Goal: Task Accomplishment & Management: Manage account settings

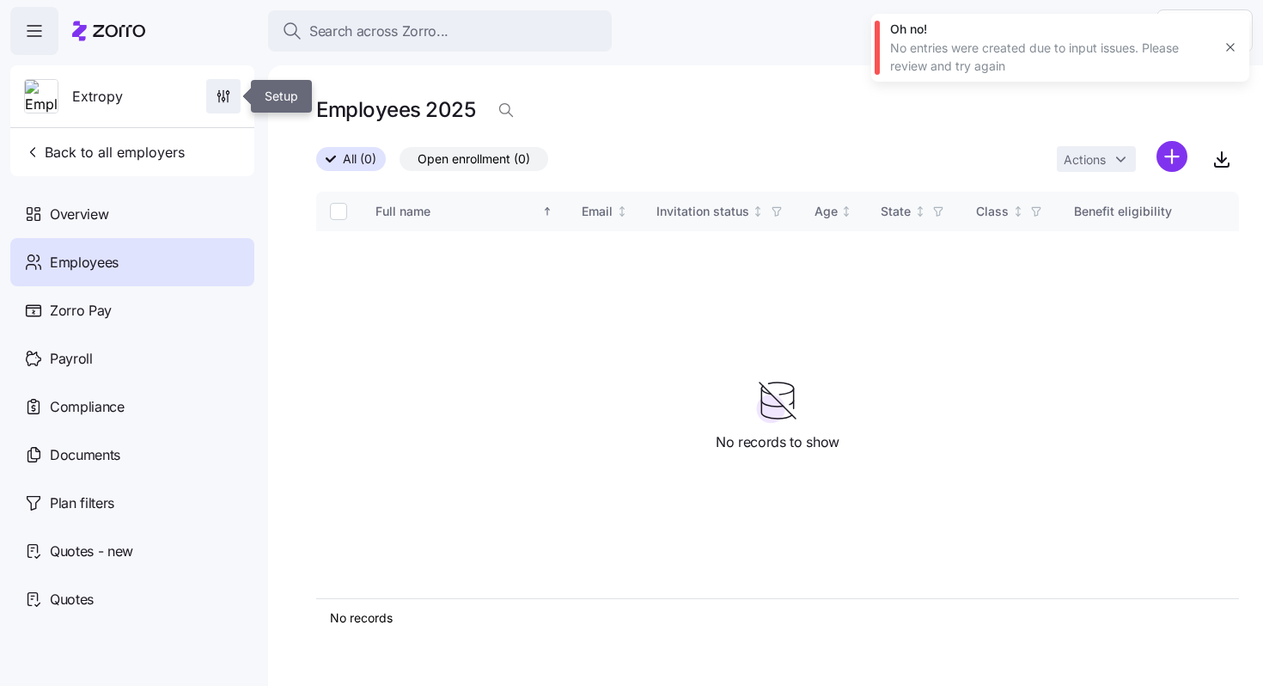
click at [229, 93] on icon "button" at bounding box center [223, 96] width 17 height 17
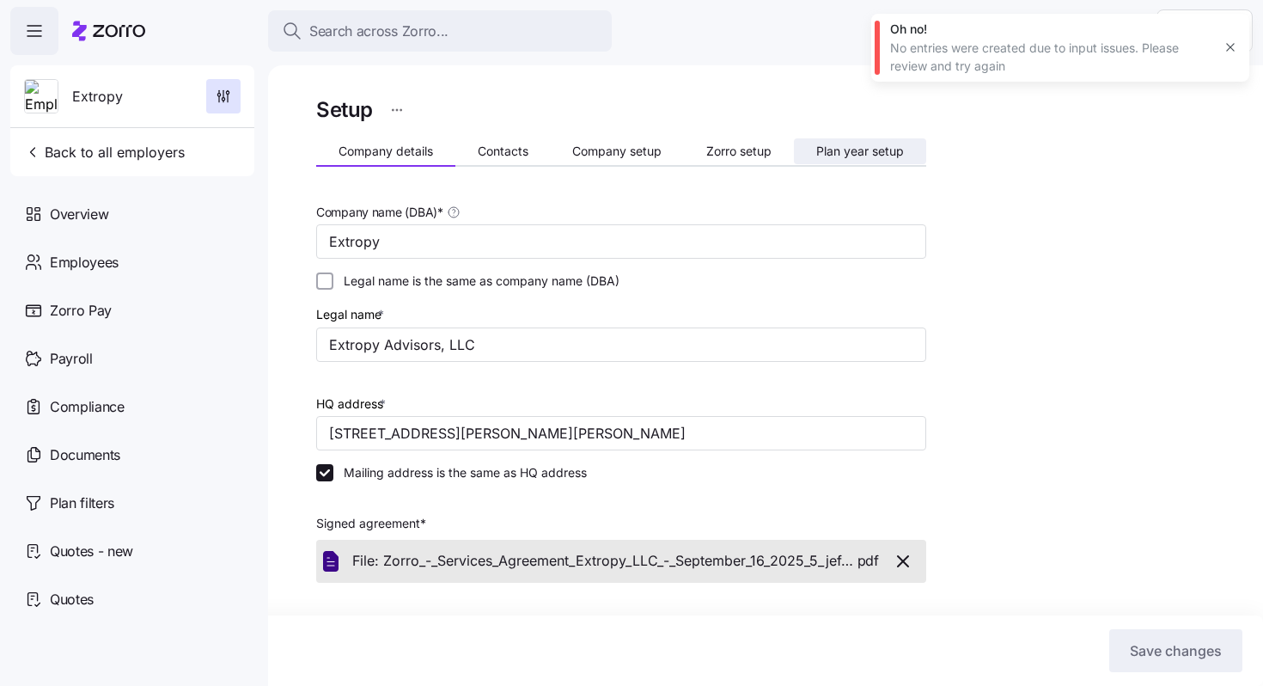
click at [870, 150] on span "Plan year setup" at bounding box center [860, 151] width 88 height 12
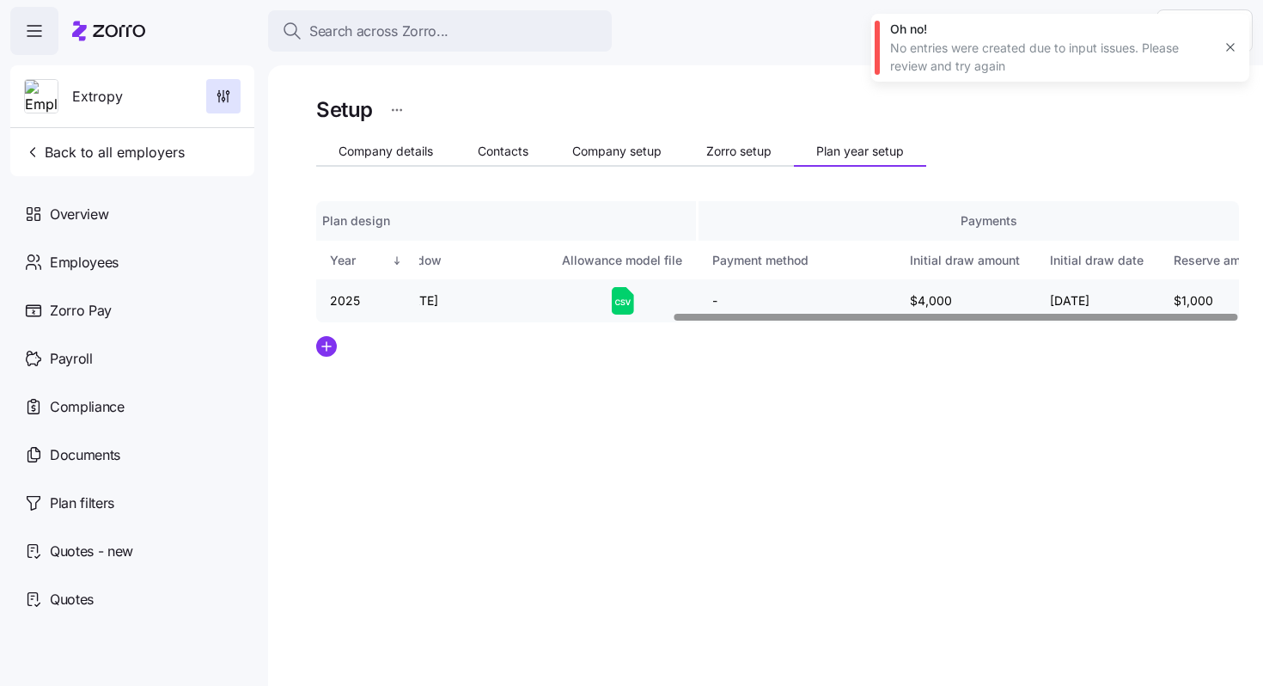
scroll to position [0, 583]
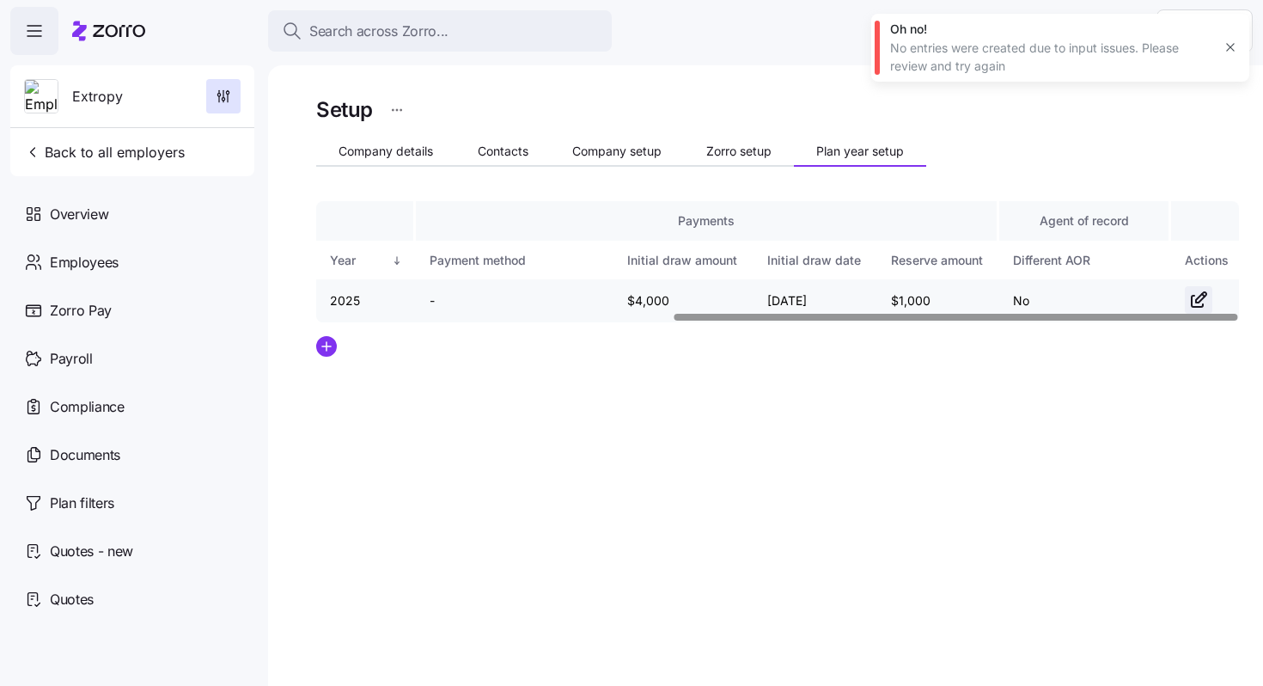
click at [1199, 292] on icon "button" at bounding box center [1198, 300] width 21 height 21
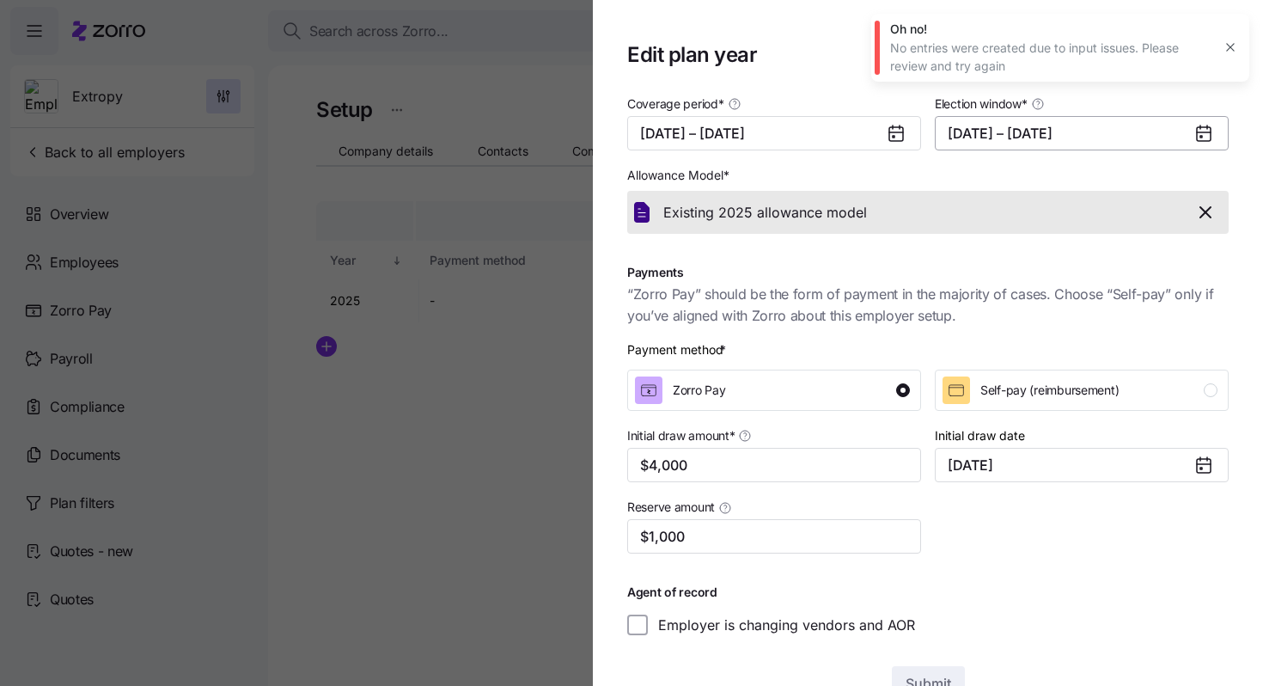
click at [1071, 137] on button "[DATE] – [DATE]" at bounding box center [1082, 133] width 294 height 34
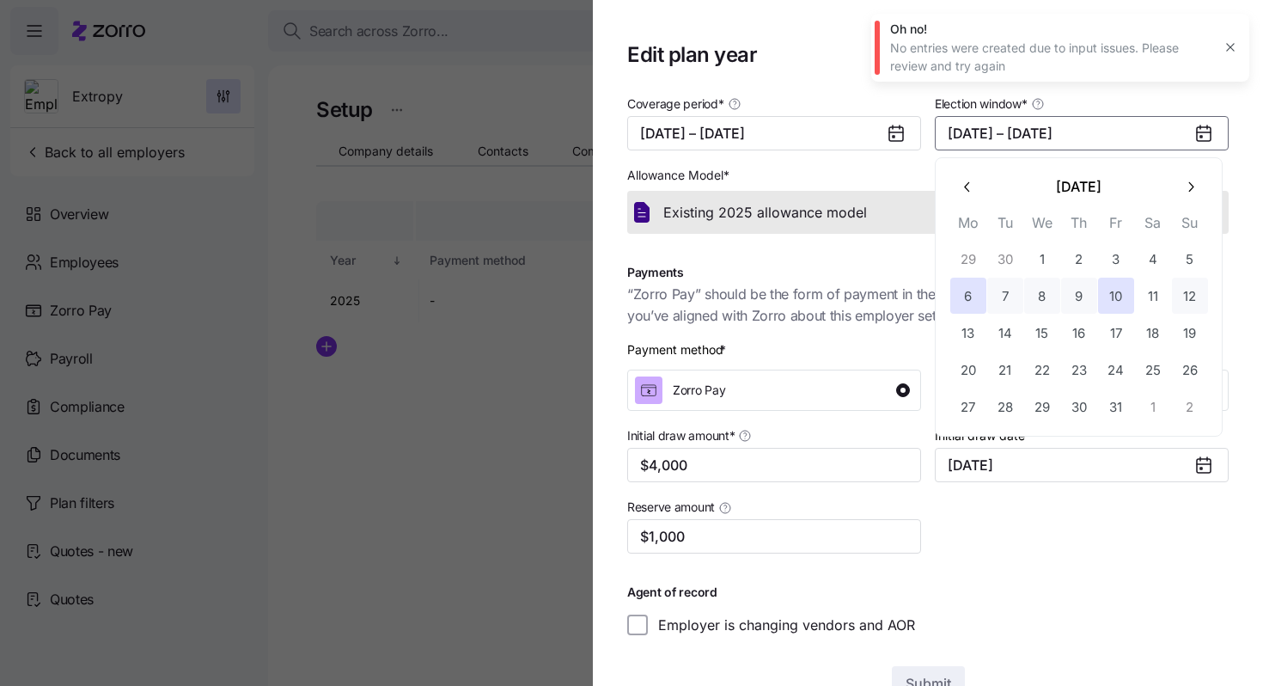
click at [1185, 296] on button "12" at bounding box center [1190, 296] width 36 height 36
click at [997, 306] on button "7" at bounding box center [1005, 296] width 36 height 36
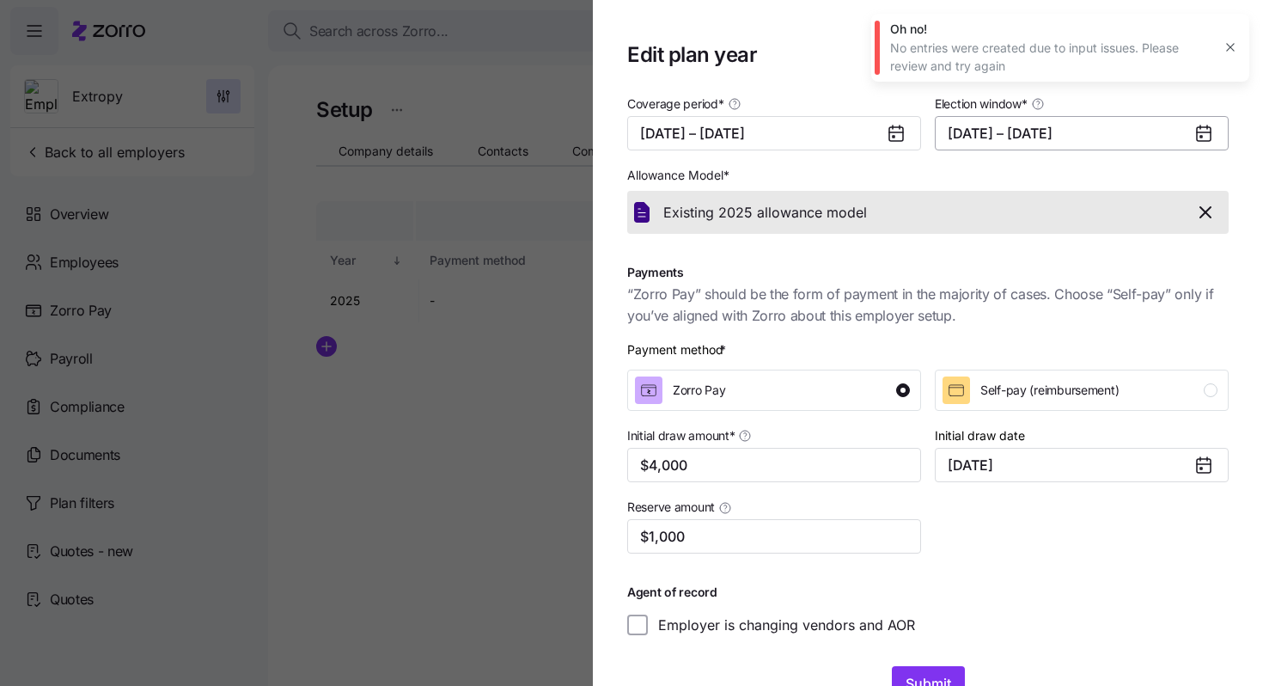
click at [1095, 135] on button "[DATE] – [DATE]" at bounding box center [1082, 133] width 294 height 34
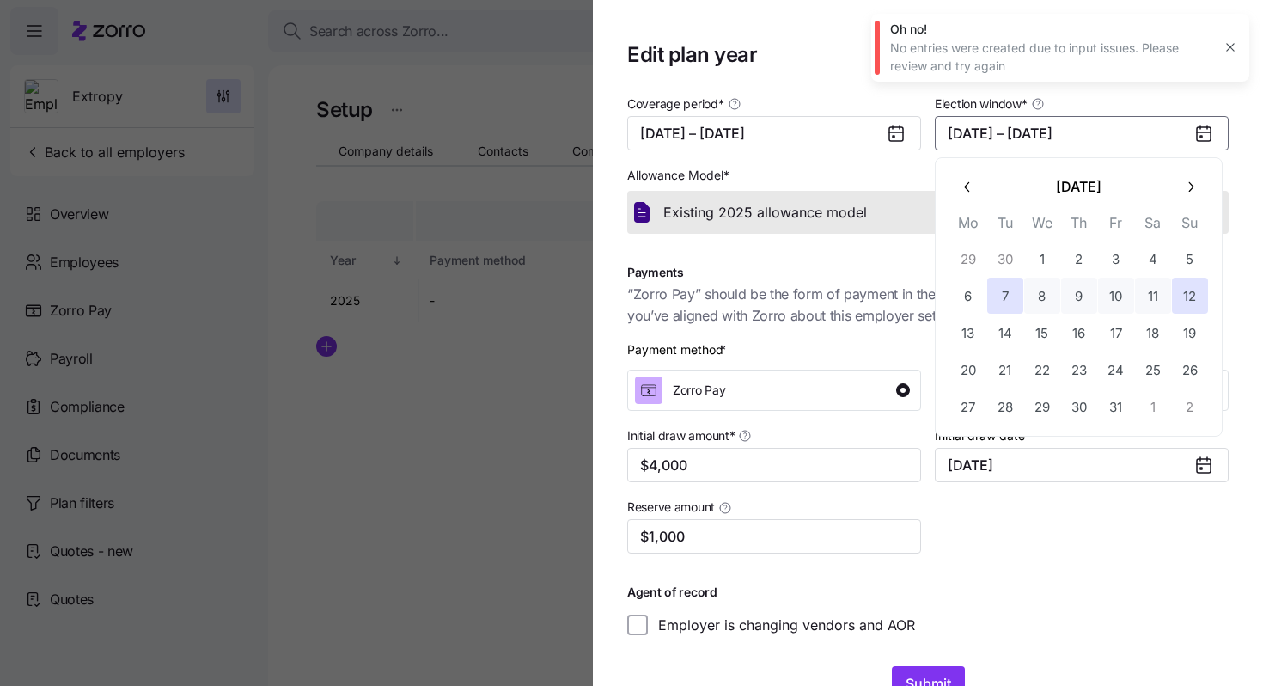
click at [1058, 631] on div "Coverage period * [DATE] – [DATE] Election window * [DATE] – [DATE] Allowance M…" at bounding box center [927, 364] width 615 height 556
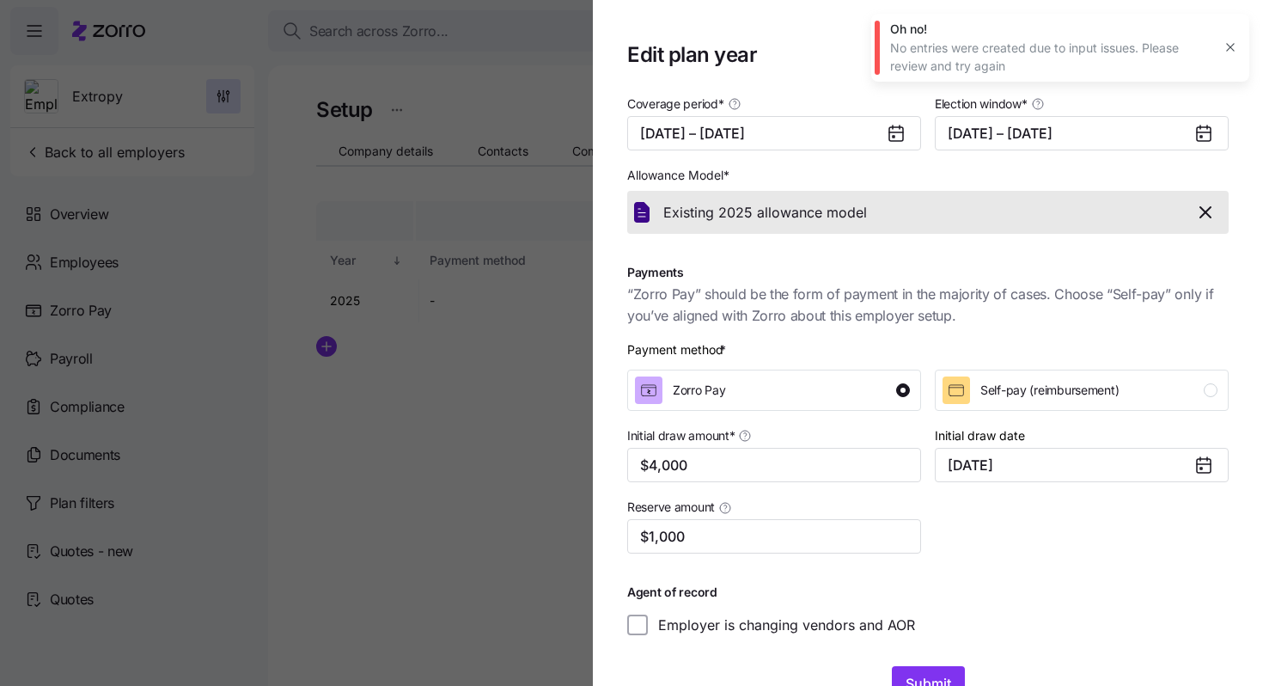
scroll to position [49, 0]
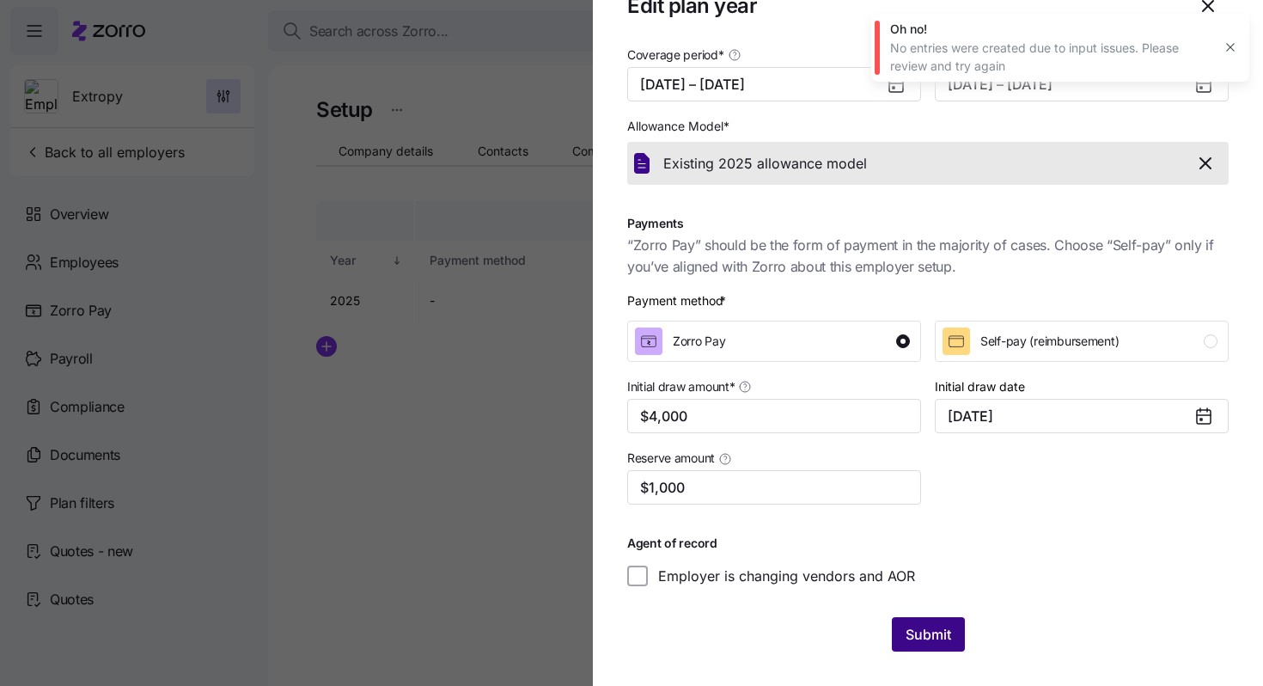
click at [928, 642] on span "Submit" at bounding box center [929, 634] width 46 height 21
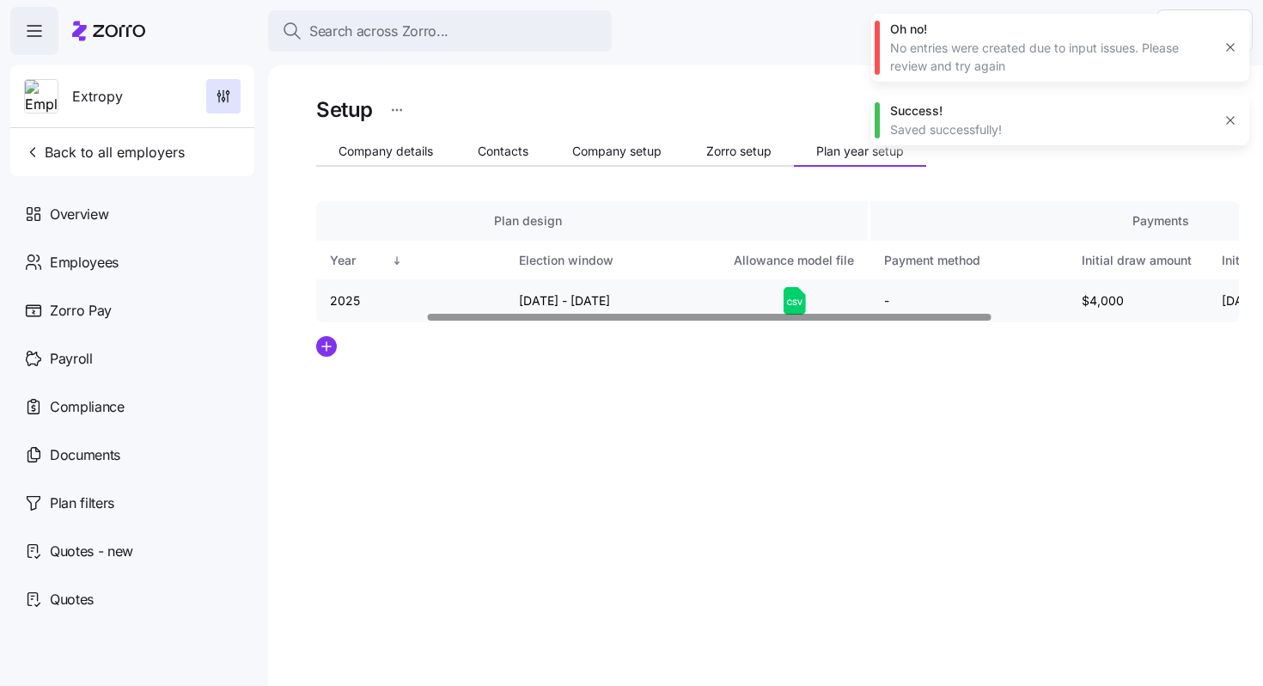
scroll to position [0, 0]
